Goal: Task Accomplishment & Management: Manage account settings

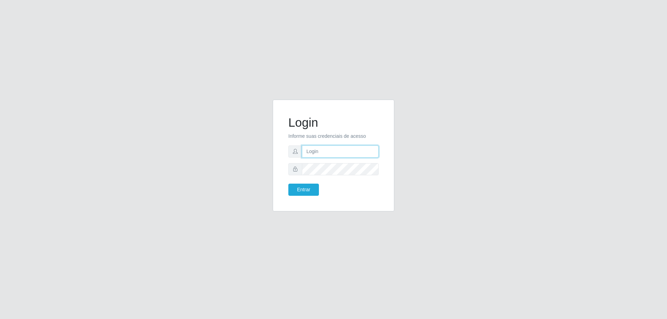
click at [336, 149] on input "text" at bounding box center [340, 151] width 77 height 12
click at [322, 152] on input "text" at bounding box center [340, 151] width 77 height 12
type input "84994632081"
click at [306, 194] on button "Entrar" at bounding box center [303, 190] width 31 height 12
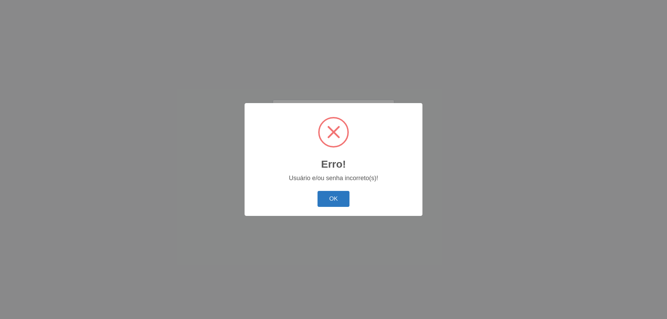
click at [327, 197] on button "OK" at bounding box center [333, 199] width 32 height 16
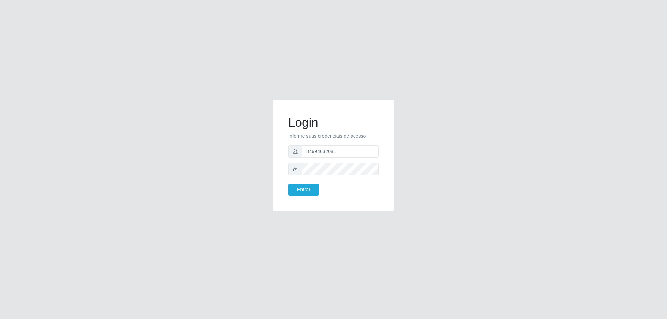
click at [294, 170] on icon at bounding box center [295, 169] width 5 height 5
click at [293, 168] on icon at bounding box center [295, 169] width 5 height 5
click at [329, 153] on input "text" at bounding box center [340, 151] width 77 height 12
click at [299, 166] on span at bounding box center [295, 169] width 14 height 12
click at [309, 191] on button "Entrar" at bounding box center [303, 190] width 31 height 12
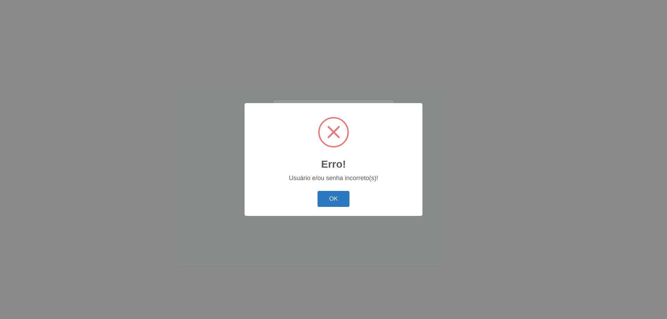
click at [325, 199] on button "OK" at bounding box center [333, 199] width 32 height 16
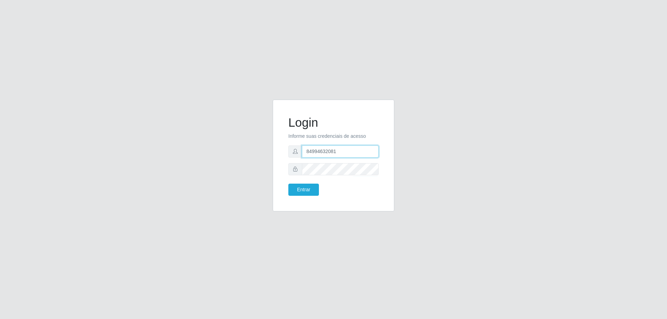
click at [341, 152] on input "84994632081" at bounding box center [340, 151] width 77 height 12
type input "8"
click at [341, 152] on input "text" at bounding box center [340, 151] width 77 height 12
type input "waldorfx"
click at [288, 184] on button "Entrar" at bounding box center [303, 190] width 31 height 12
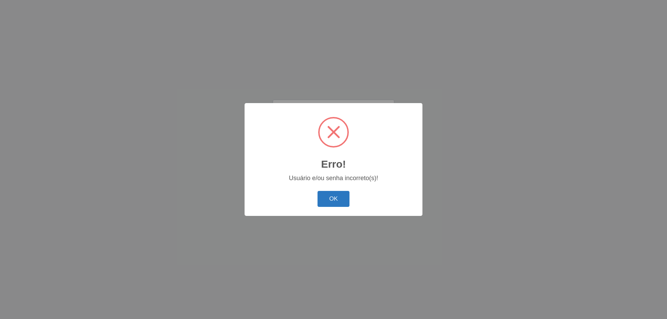
click at [319, 193] on button "OK" at bounding box center [333, 199] width 32 height 16
